Goal: Find specific page/section: Find specific page/section

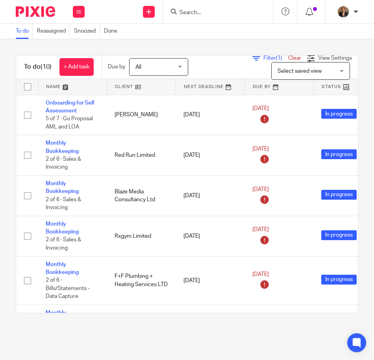
click at [181, 15] on input "Search" at bounding box center [214, 12] width 71 height 7
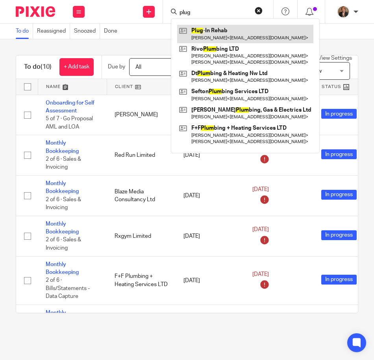
type input "plug"
click at [249, 34] on link at bounding box center [245, 34] width 136 height 18
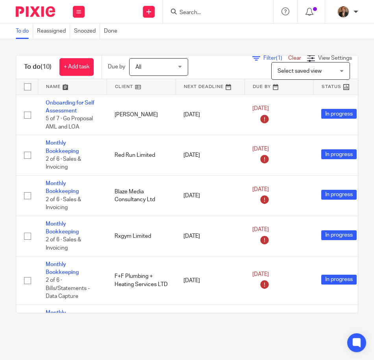
click at [190, 11] on input "Search" at bounding box center [214, 12] width 71 height 7
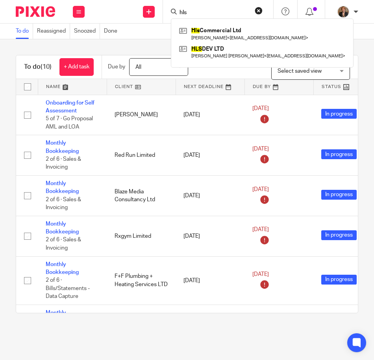
type input "hls"
click button "submit" at bounding box center [0, 0] width 0 height 0
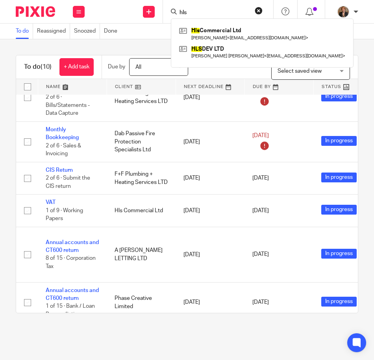
scroll to position [199, 0]
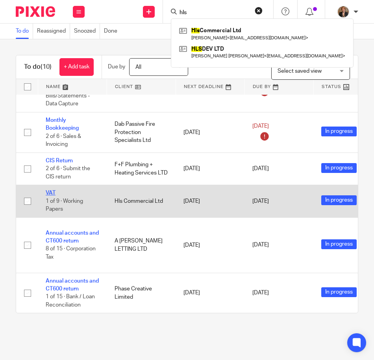
click at [52, 190] on link "VAT" at bounding box center [51, 193] width 10 height 6
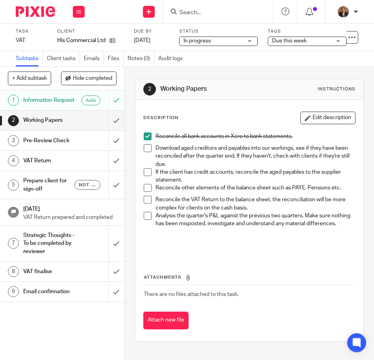
click at [146, 173] on span at bounding box center [148, 172] width 8 height 8
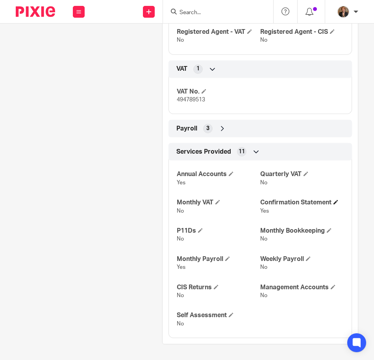
scroll to position [680, 0]
click at [215, 129] on div "Payroll 3" at bounding box center [260, 128] width 172 height 13
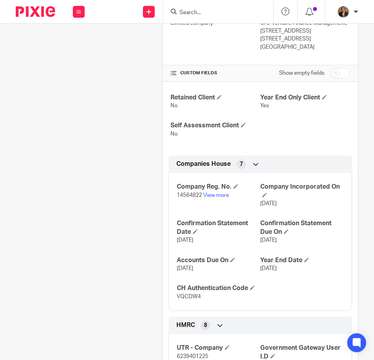
scroll to position [234, 0]
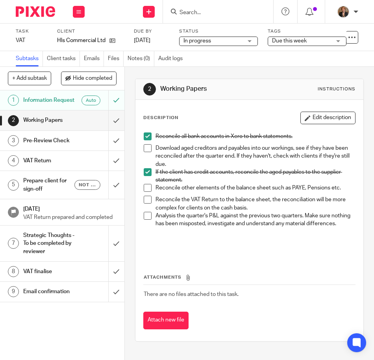
click at [27, 6] on img at bounding box center [35, 11] width 39 height 11
